Goal: Task Accomplishment & Management: Use online tool/utility

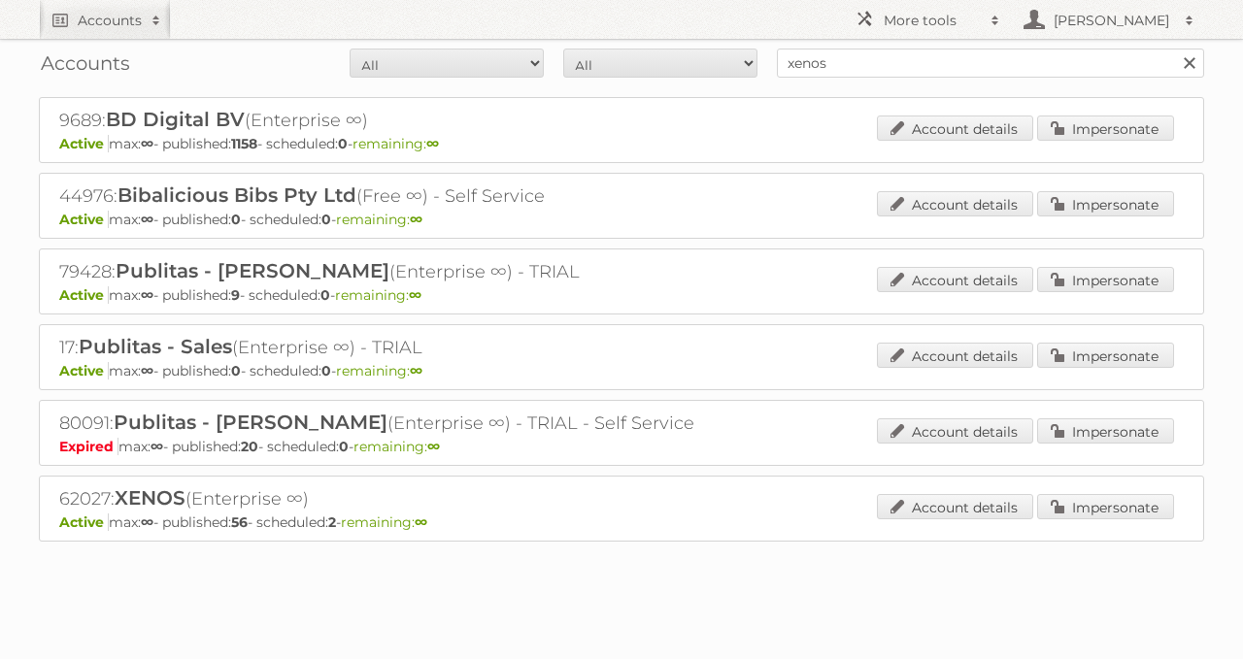
click at [873, 58] on input "xenos" at bounding box center [990, 63] width 427 height 29
type input "84156"
click at [1174, 49] on input "Search" at bounding box center [1188, 63] width 29 height 29
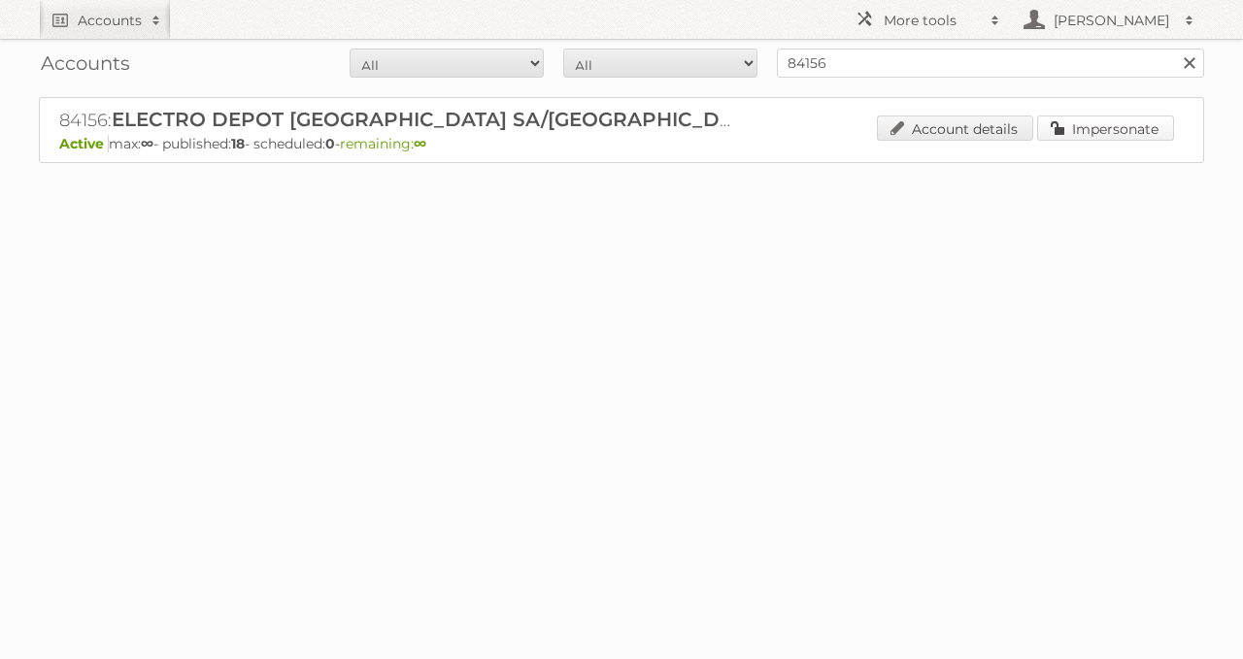
click at [1073, 134] on link "Impersonate" at bounding box center [1105, 128] width 137 height 25
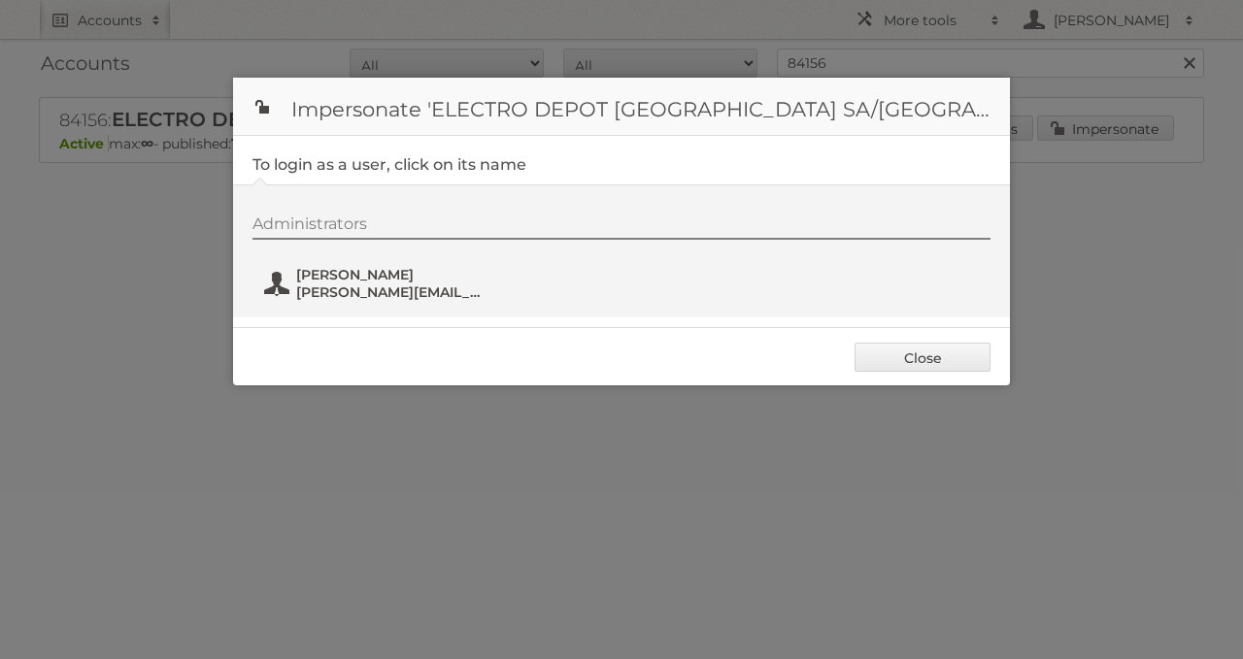
click at [424, 295] on span "[PERSON_NAME][EMAIL_ADDRESS][DOMAIN_NAME]" at bounding box center [390, 292] width 188 height 17
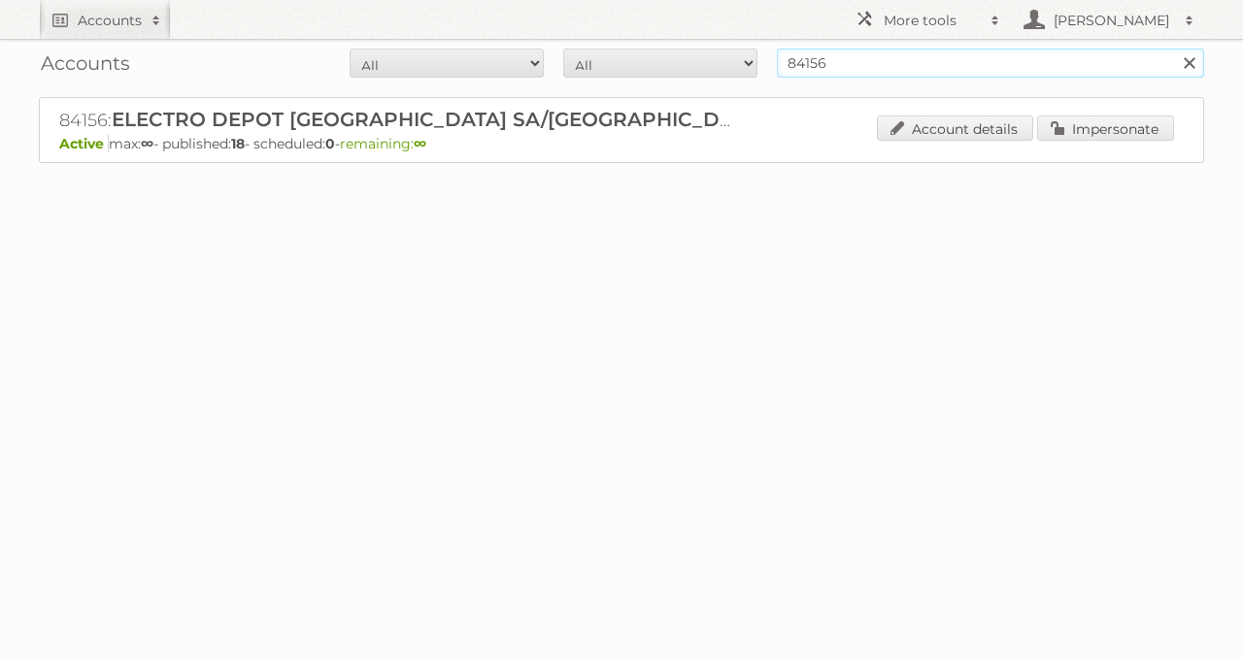
click at [978, 69] on input "84156" at bounding box center [990, 63] width 427 height 29
paste input "9114"
type input "89114"
click at [1174, 49] on input "Search" at bounding box center [1188, 63] width 29 height 29
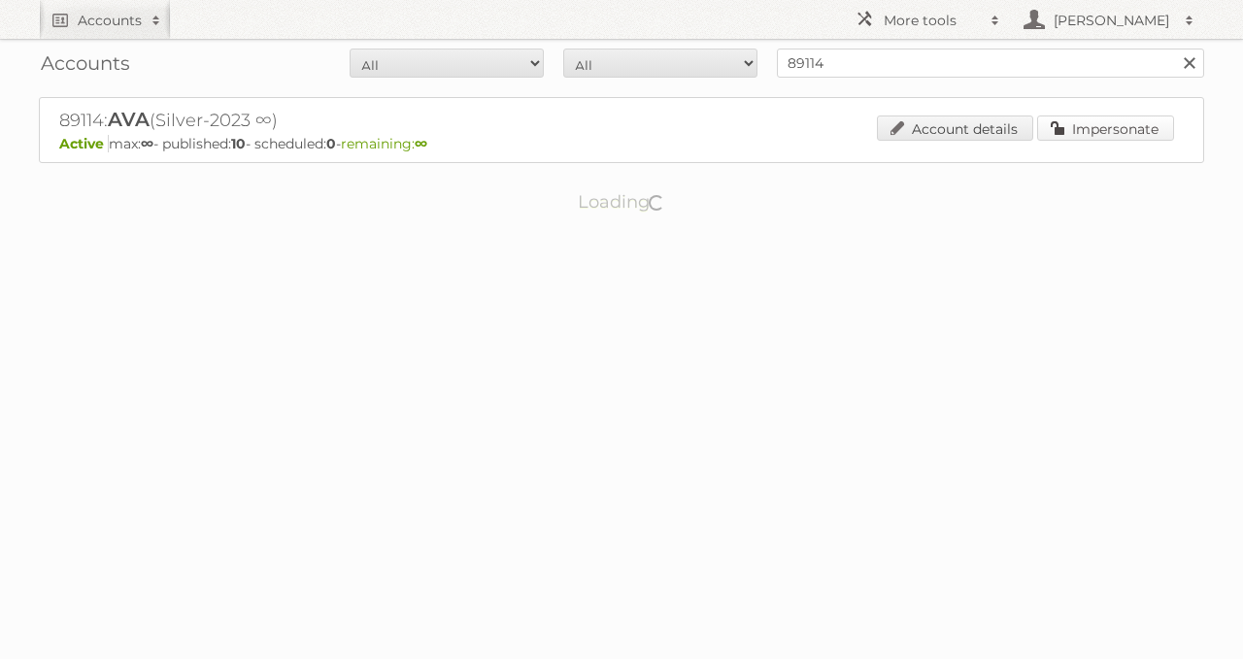
click at [1059, 124] on link "Impersonate" at bounding box center [1105, 128] width 137 height 25
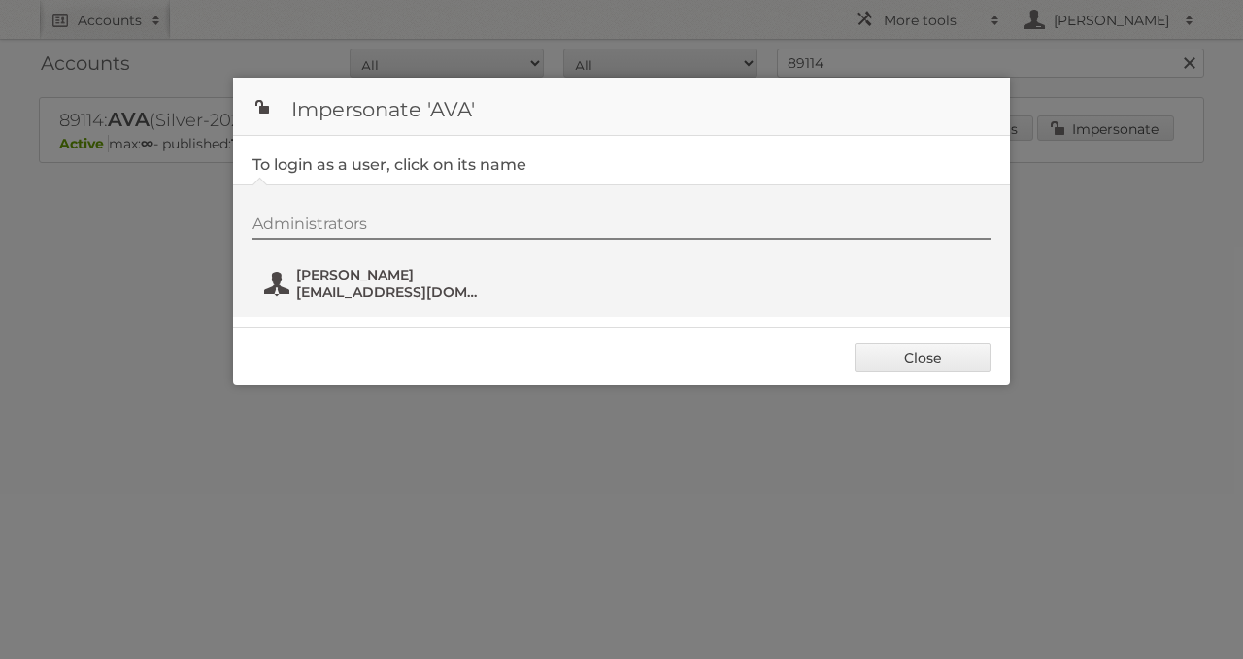
click at [304, 287] on span "ArnoBytebier@ava.be" at bounding box center [390, 292] width 188 height 17
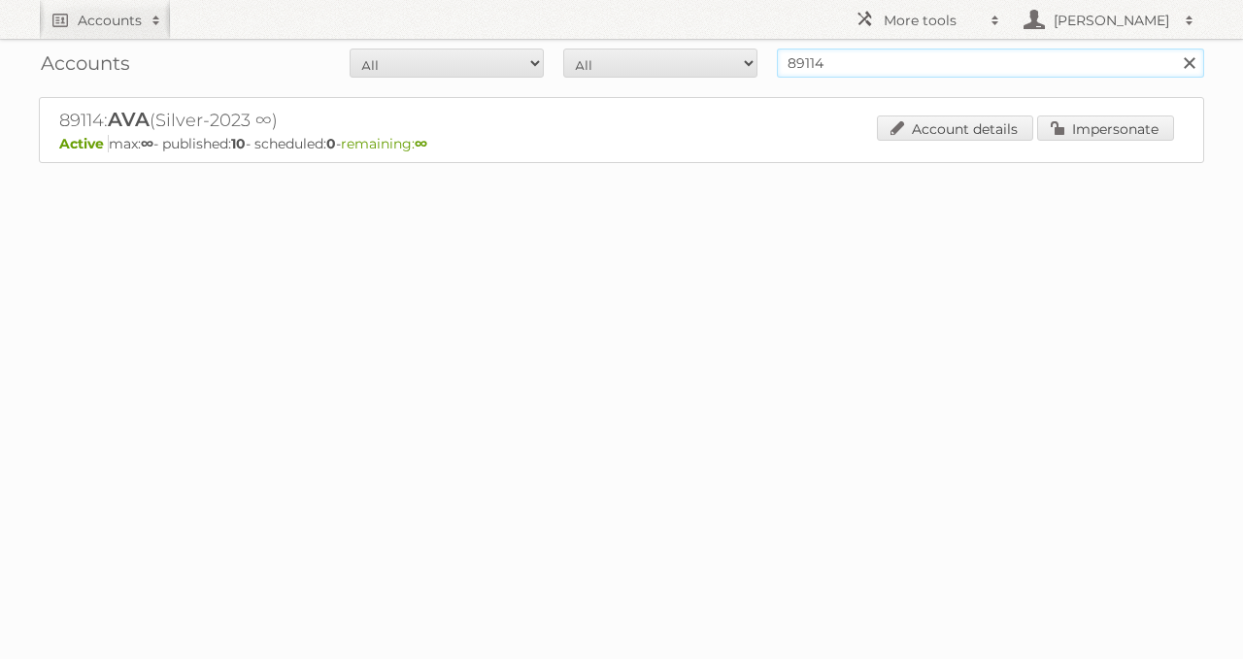
drag, startPoint x: 956, startPoint y: 54, endPoint x: 707, endPoint y: 74, distance: 250.3
click at [707, 74] on form "All Active Expired Pending All Paid Trials Self service 89114 Search" at bounding box center [621, 63] width 1165 height 29
paste input "446"
type input "89446"
click at [1174, 49] on input "Search" at bounding box center [1188, 63] width 29 height 29
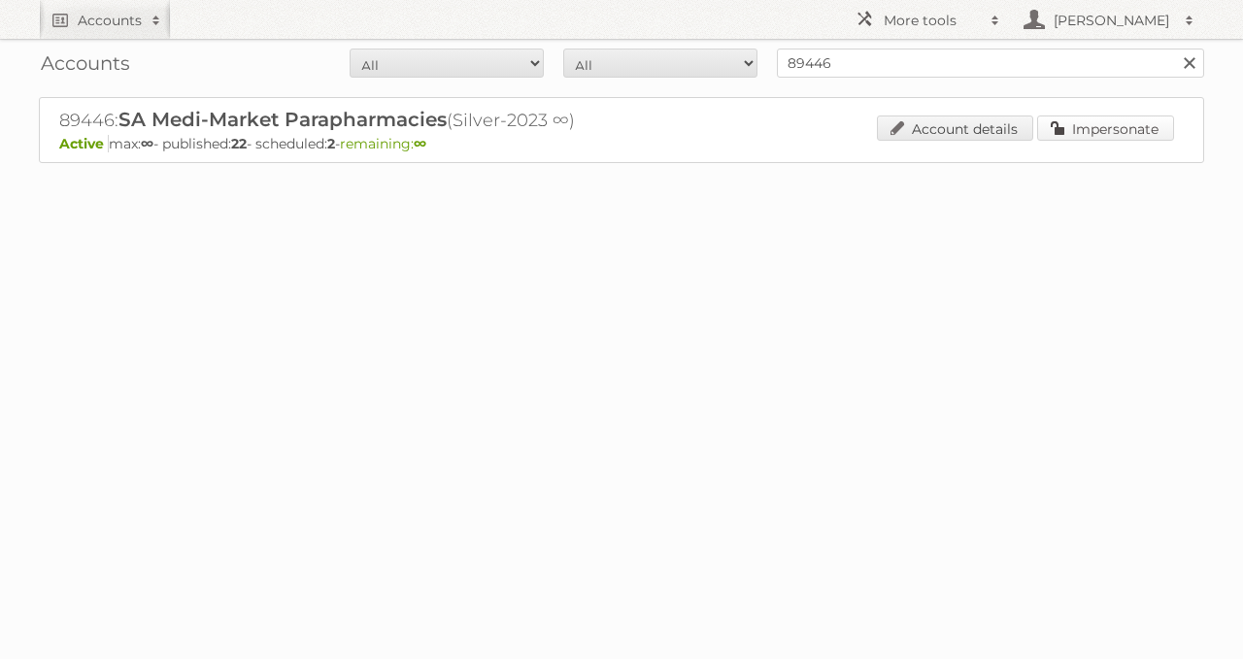
click at [1059, 133] on link "Impersonate" at bounding box center [1105, 128] width 137 height 25
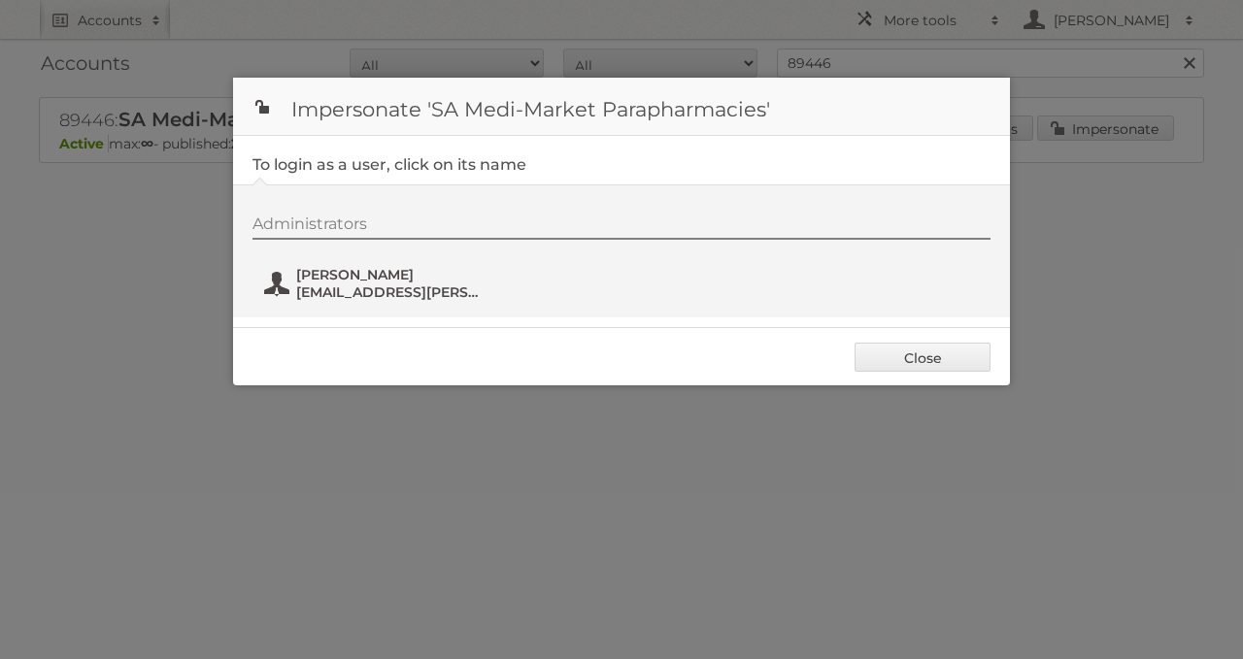
click at [294, 268] on button "Margaux Haller HQ_margaux.haller@medi-market.be" at bounding box center [376, 283] width 228 height 39
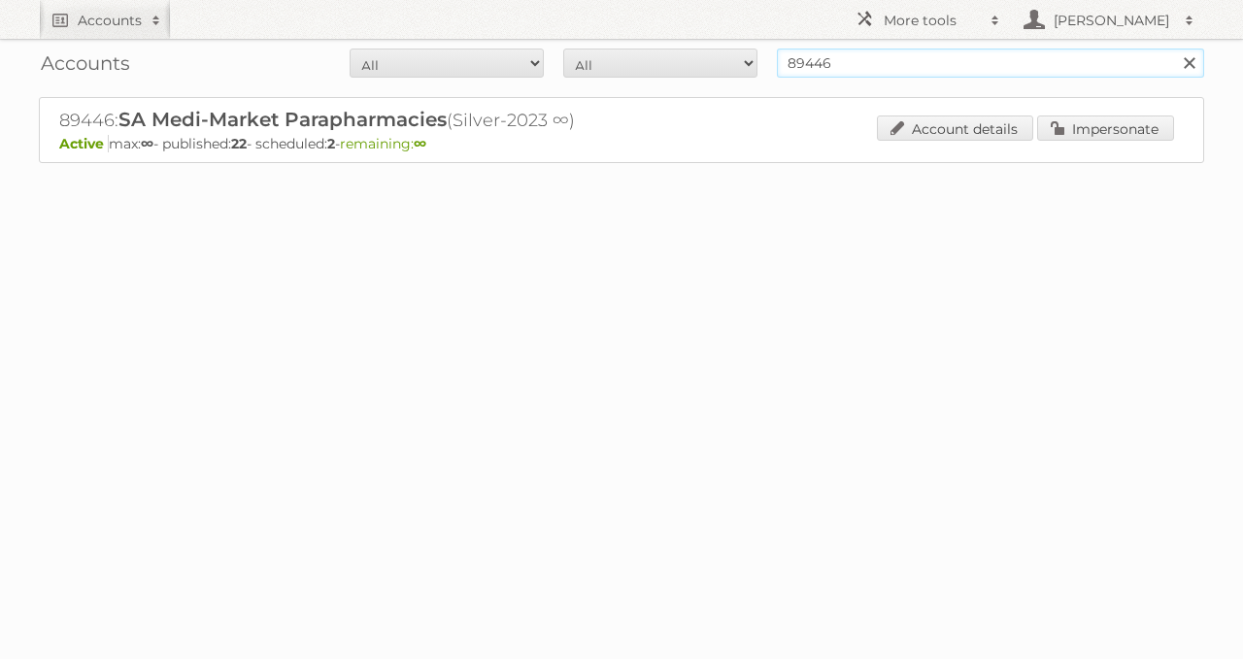
drag, startPoint x: 894, startPoint y: 56, endPoint x: 669, endPoint y: 55, distance: 225.3
click at [669, 55] on form "All Active Expired Pending All Paid Trials Self service 89446 Search" at bounding box center [621, 63] width 1165 height 29
paste input "8314"
type input "88314"
click at [1174, 49] on input "Search" at bounding box center [1188, 63] width 29 height 29
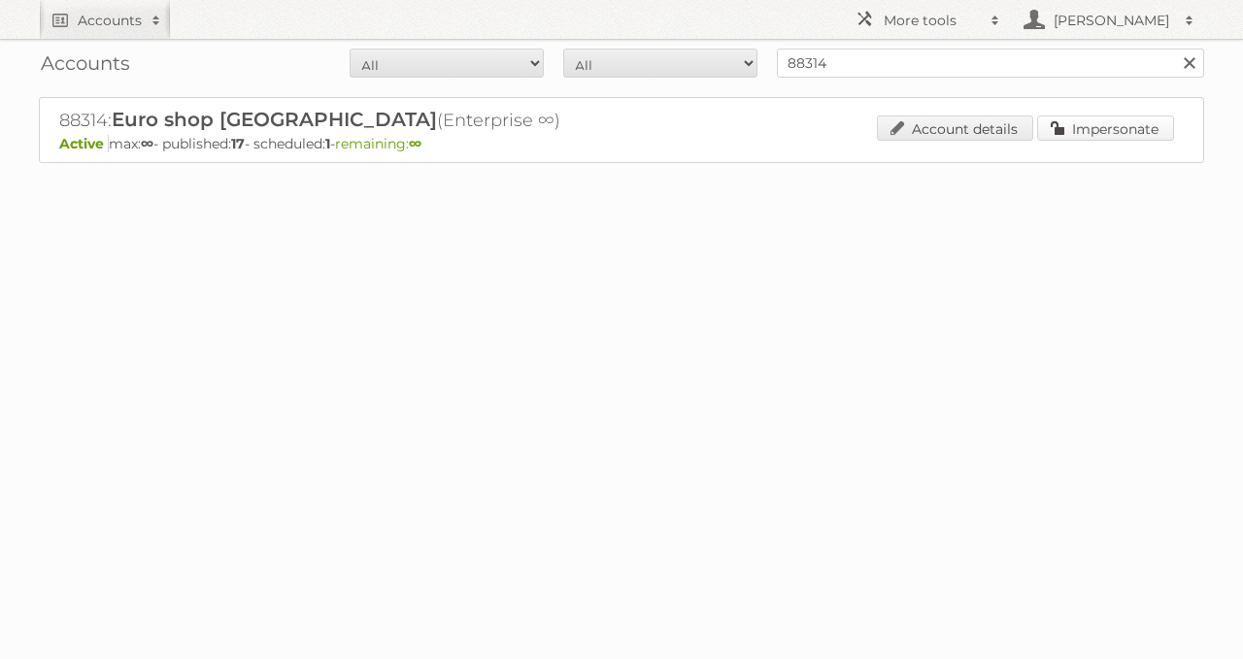
click at [1150, 131] on link "Impersonate" at bounding box center [1105, 128] width 137 height 25
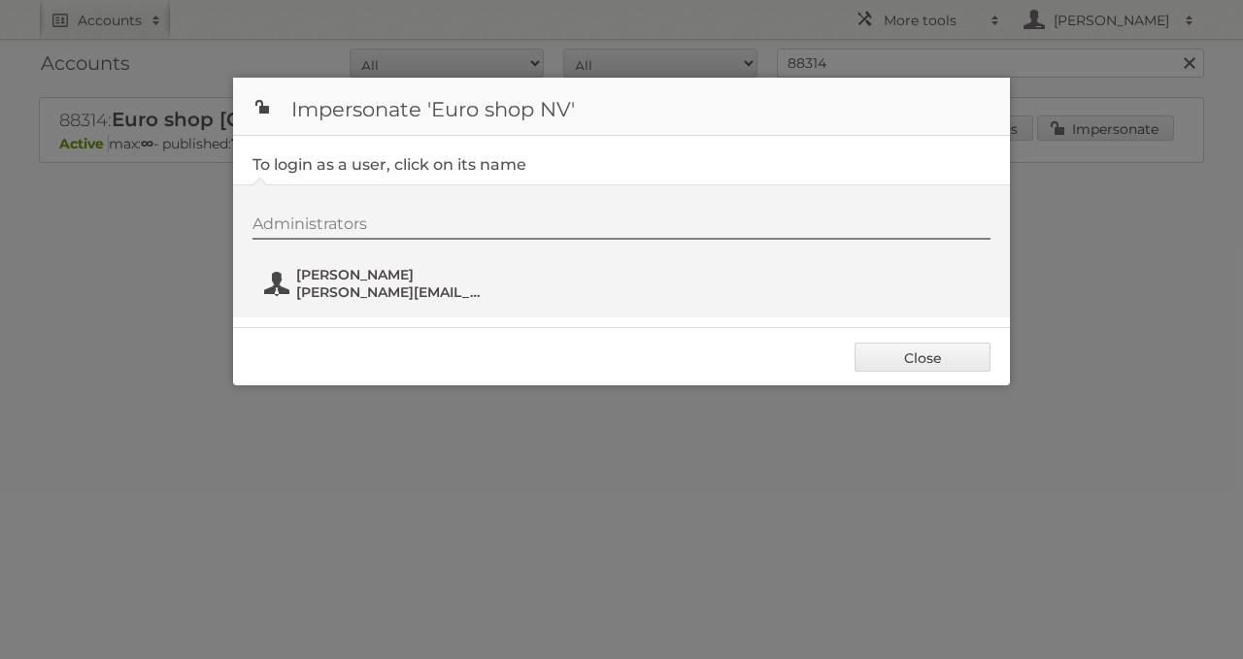
click at [365, 269] on span "[PERSON_NAME]" at bounding box center [390, 274] width 188 height 17
